Goal: Information Seeking & Learning: Learn about a topic

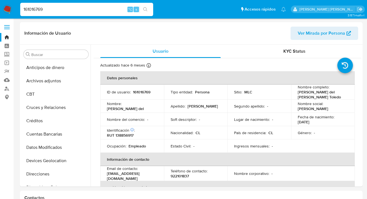
select select "10"
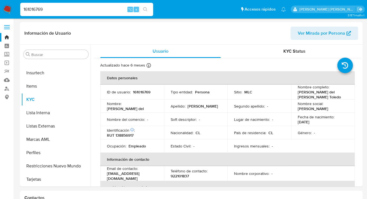
click at [60, 5] on div "161016769 ⌥ s" at bounding box center [86, 9] width 133 height 13
click at [50, 8] on input "161016769" at bounding box center [86, 9] width 133 height 7
type input "1"
paste input "24862097"
type input "24862097"
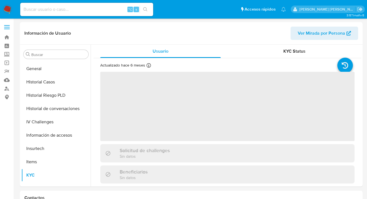
scroll to position [234, 0]
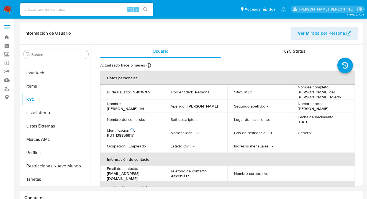
select select "10"
click at [106, 12] on input at bounding box center [86, 9] width 133 height 7
paste input "24862097"
type input "24862097"
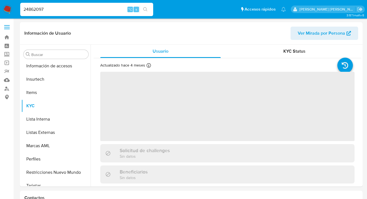
scroll to position [234, 0]
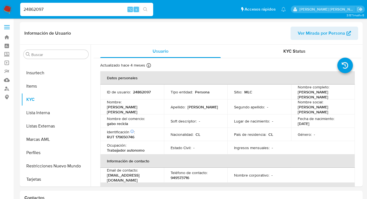
select select "10"
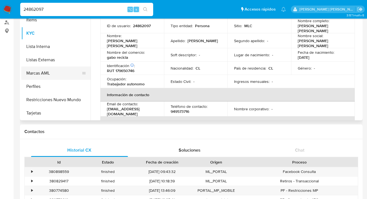
scroll to position [0, 0]
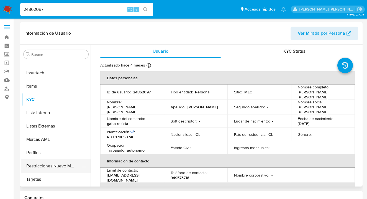
click at [47, 165] on button "Restricciones Nuevo Mundo" at bounding box center [53, 165] width 65 height 13
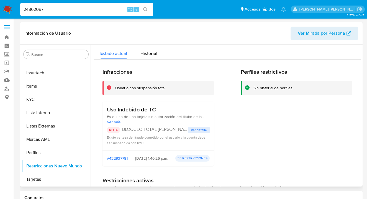
click at [198, 130] on span "Ver detalle" at bounding box center [199, 130] width 16 height 6
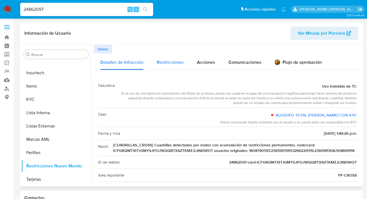
click at [182, 58] on div "Restricciones" at bounding box center [170, 62] width 27 height 16
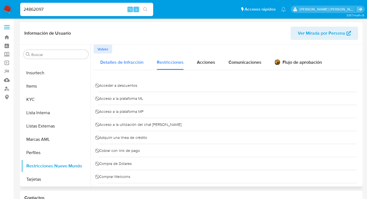
click at [141, 62] on span "Detalles de Infracción" at bounding box center [121, 62] width 43 height 6
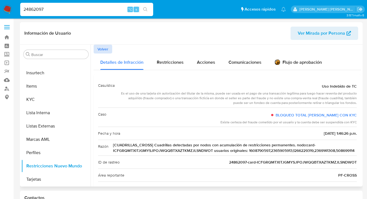
click at [105, 49] on span "Volver" at bounding box center [103, 49] width 11 height 8
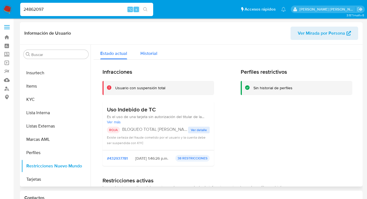
click at [148, 52] on span "Historial" at bounding box center [149, 53] width 17 height 6
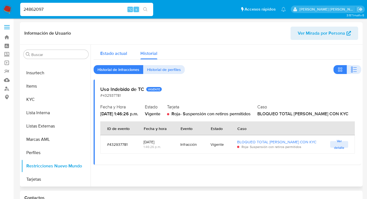
click at [122, 52] on span "Estado actual" at bounding box center [113, 53] width 27 height 6
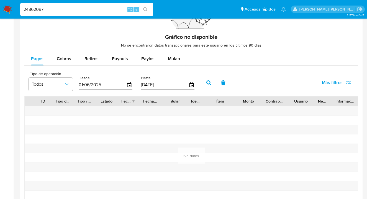
scroll to position [405, 0]
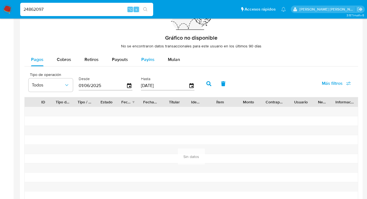
click at [149, 60] on span "Payins" at bounding box center [147, 59] width 13 height 6
select select "10"
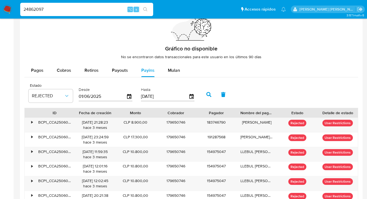
scroll to position [396, 0]
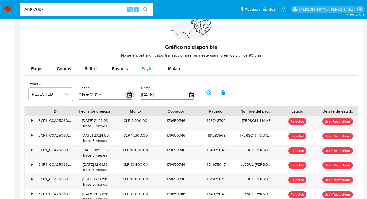
click at [129, 95] on icon "button" at bounding box center [129, 94] width 4 height 5
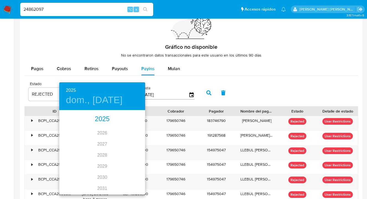
click at [100, 118] on div "2025" at bounding box center [102, 119] width 86 height 11
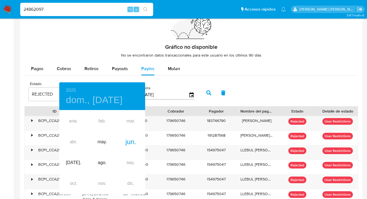
click at [74, 140] on div "ene. feb. mar. abr. may. jun. jul. ago. sep. oct. nov. dic." at bounding box center [102, 152] width 86 height 83
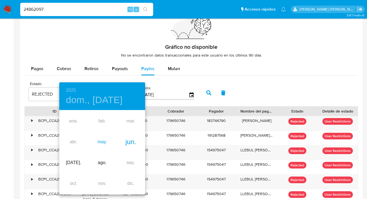
click at [105, 143] on div "may." at bounding box center [102, 142] width 29 height 21
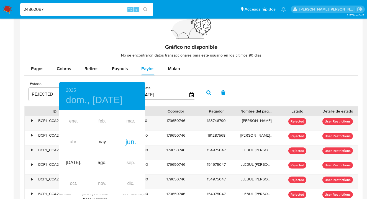
type input "29/05/2025"
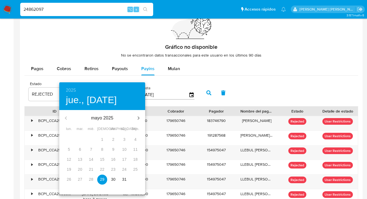
click at [104, 180] on p "29" at bounding box center [102, 180] width 4 height 6
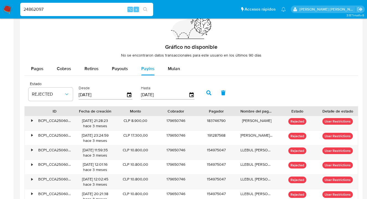
click at [208, 93] on icon "button" at bounding box center [209, 92] width 5 height 5
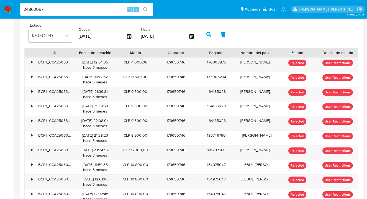
scroll to position [456, 0]
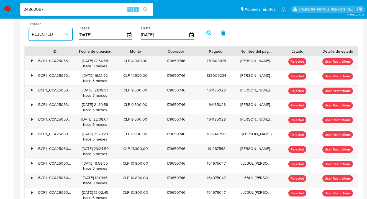
click at [68, 34] on icon "button" at bounding box center [67, 35] width 6 height 6
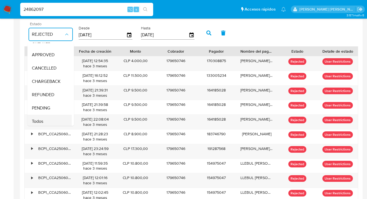
scroll to position [37, 0]
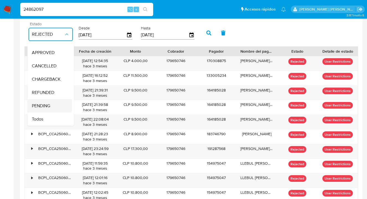
click at [43, 108] on span "PENDING" at bounding box center [41, 106] width 18 height 6
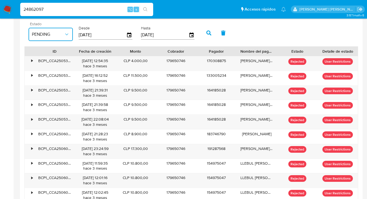
click at [68, 34] on icon "button" at bounding box center [67, 35] width 6 height 6
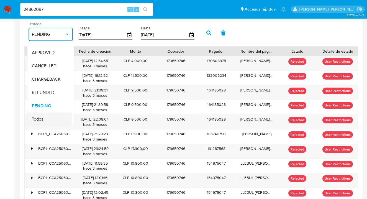
click at [41, 120] on span "Todos" at bounding box center [37, 119] width 11 height 6
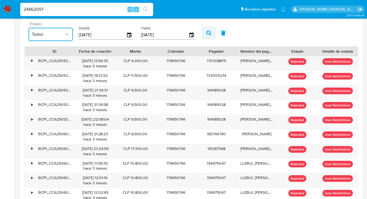
click at [208, 32] on icon "button" at bounding box center [209, 33] width 5 height 5
click at [189, 34] on icon "button" at bounding box center [192, 35] width 10 height 10
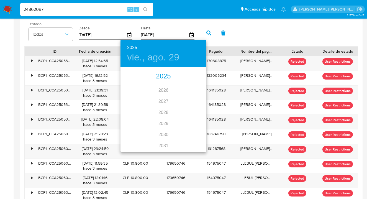
click at [163, 77] on div "2025" at bounding box center [164, 76] width 86 height 11
click at [137, 119] on div "jul." at bounding box center [135, 120] width 29 height 21
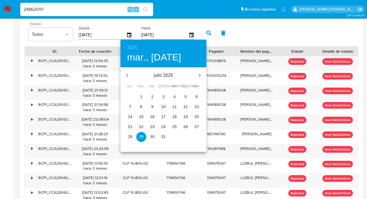
click at [164, 136] on p "31" at bounding box center [163, 137] width 4 height 6
type input "31/07/2025"
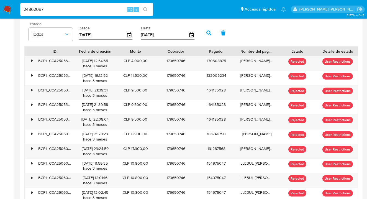
click at [208, 32] on icon "button" at bounding box center [209, 33] width 5 height 5
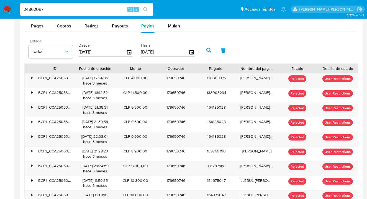
scroll to position [439, 0]
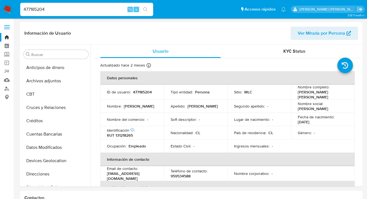
select select "10"
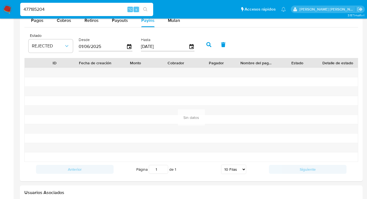
scroll to position [309, 0]
